Goal: Navigation & Orientation: Find specific page/section

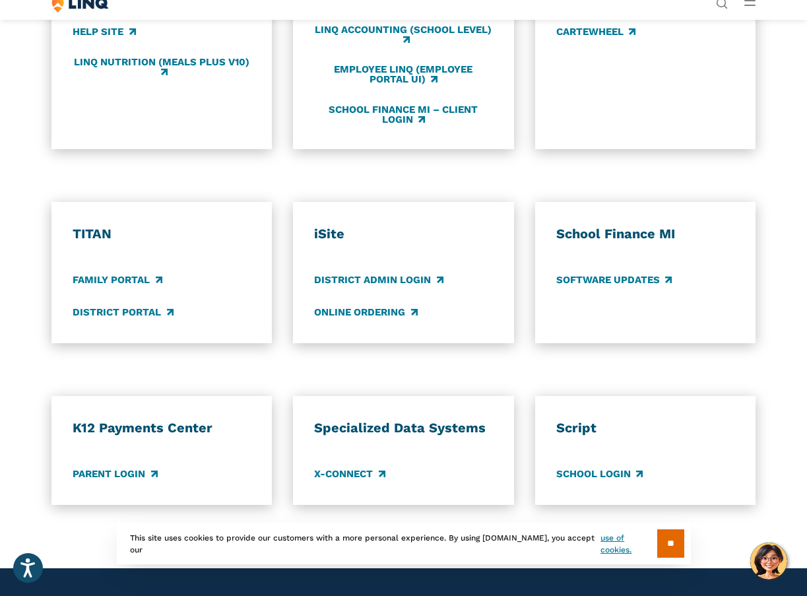
scroll to position [792, 0]
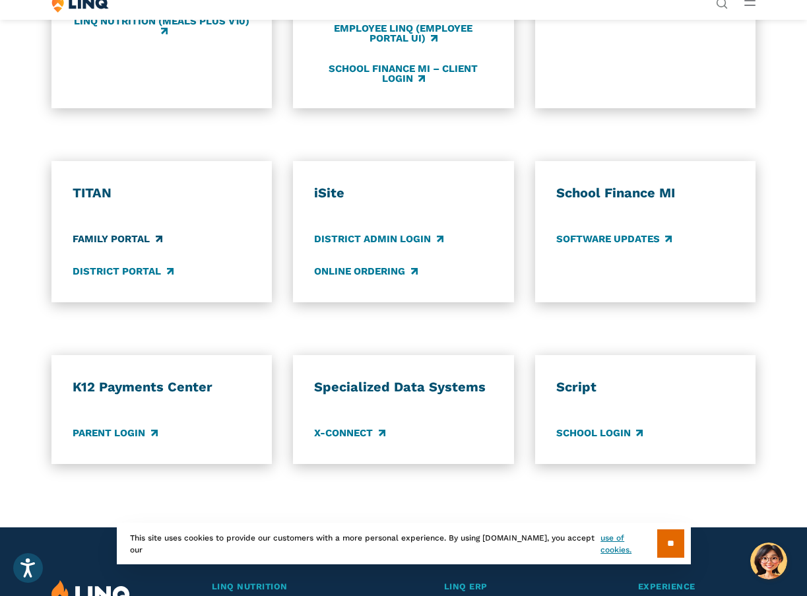
click at [131, 241] on link "Family Portal" at bounding box center [117, 239] width 89 height 15
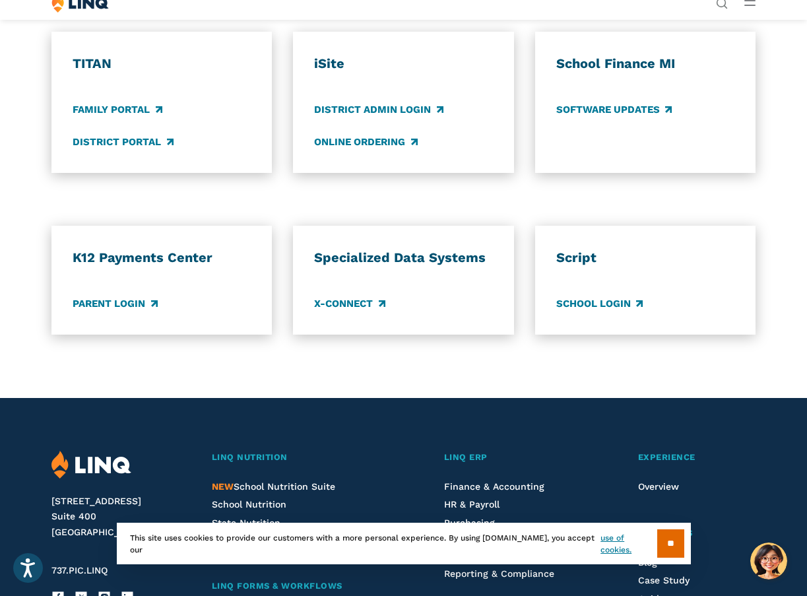
scroll to position [924, 0]
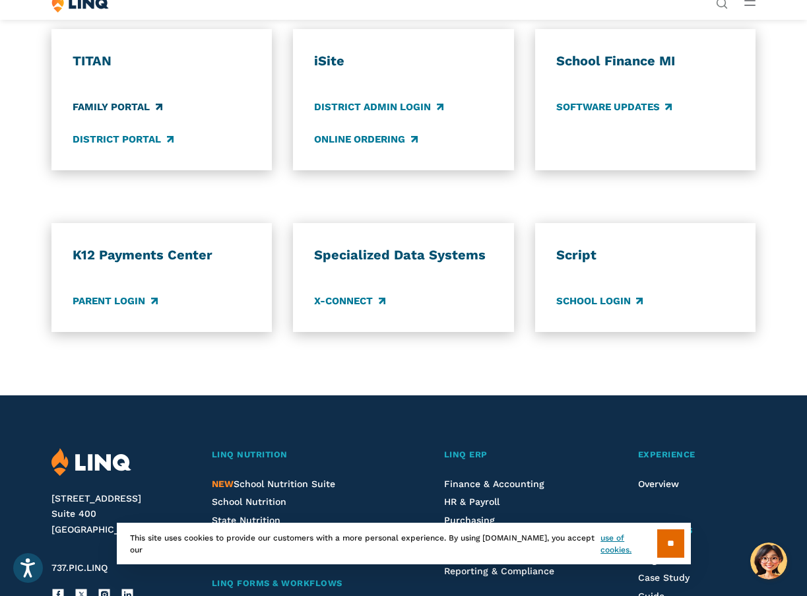
click at [125, 106] on link "Family Portal" at bounding box center [117, 107] width 89 height 15
